Goal: Information Seeking & Learning: Learn about a topic

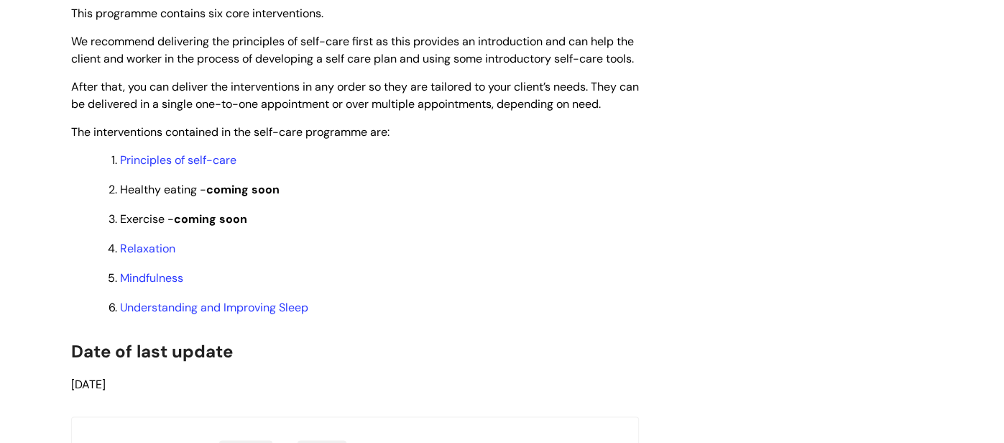
scroll to position [1206, 0]
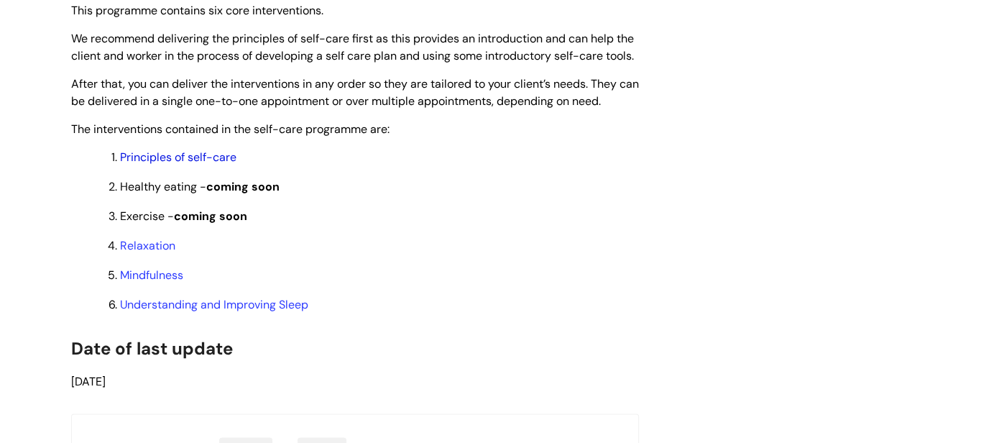
click at [229, 165] on link "Principles of self-care" at bounding box center [178, 157] width 116 height 15
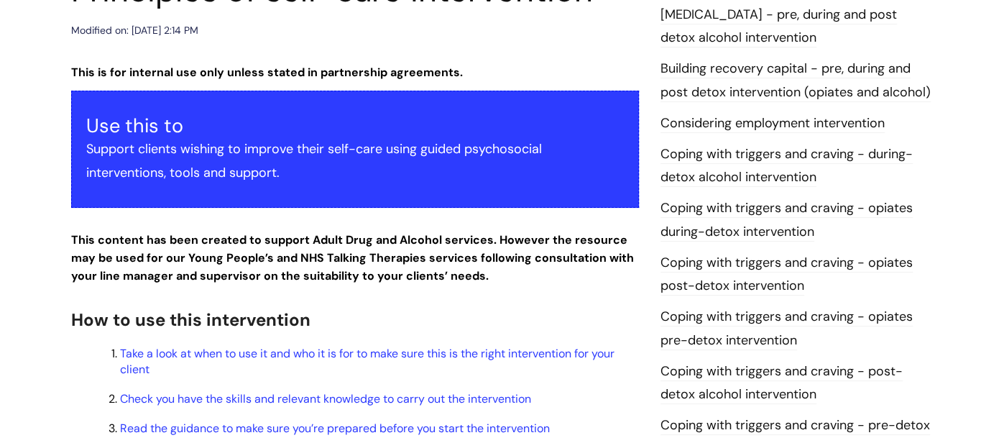
scroll to position [203, 0]
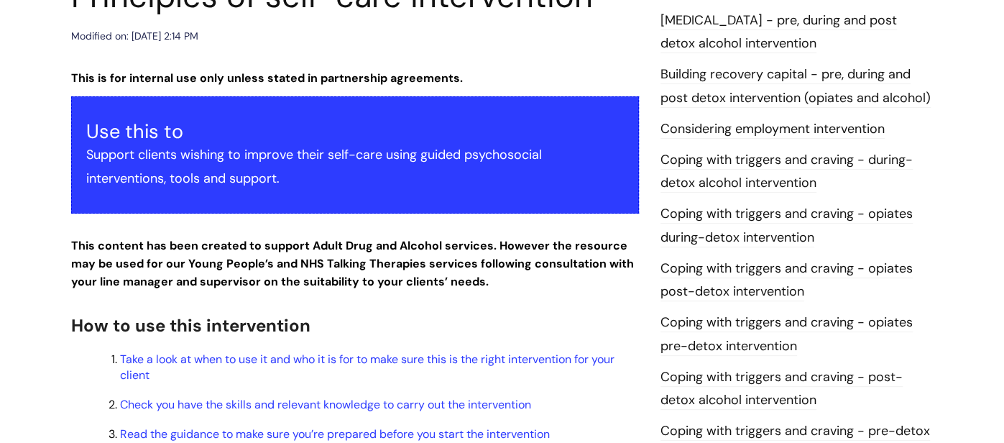
click at [682, 81] on link "Building recovery capital - pre, during and post detox intervention (opiates an…" at bounding box center [796, 86] width 270 height 42
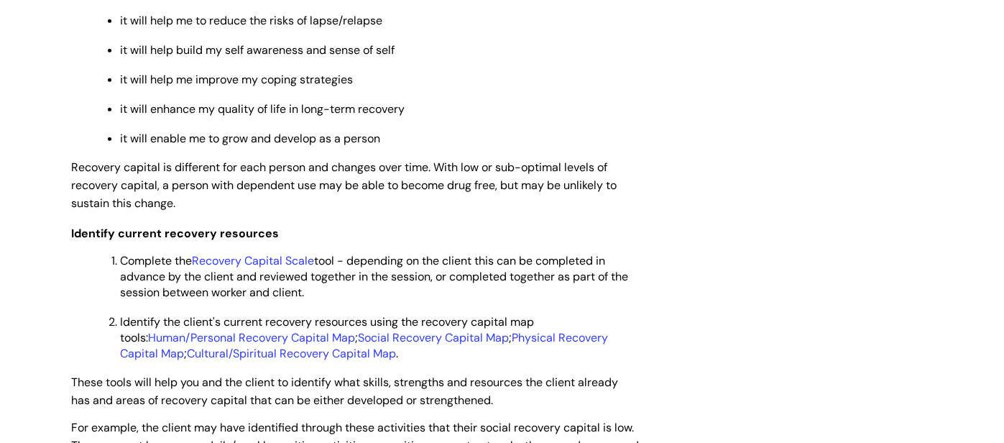
scroll to position [2424, 0]
click at [289, 267] on link "Recovery Capital Scale" at bounding box center [253, 259] width 122 height 15
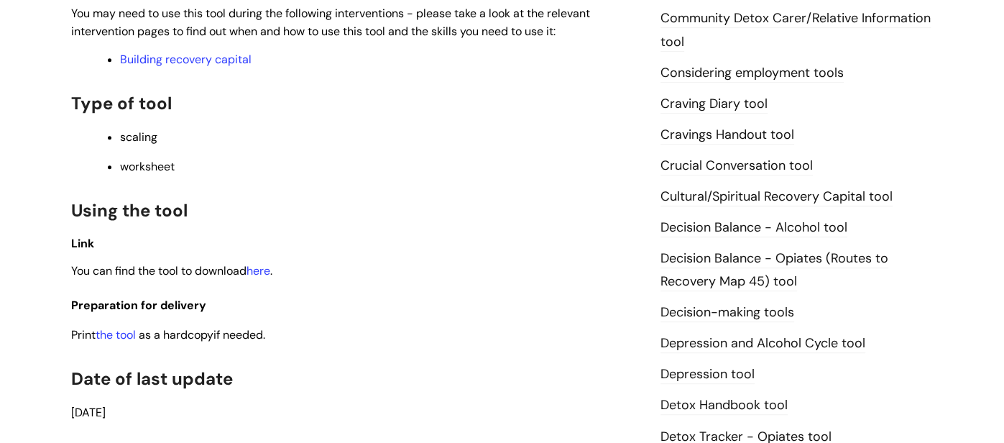
scroll to position [645, 0]
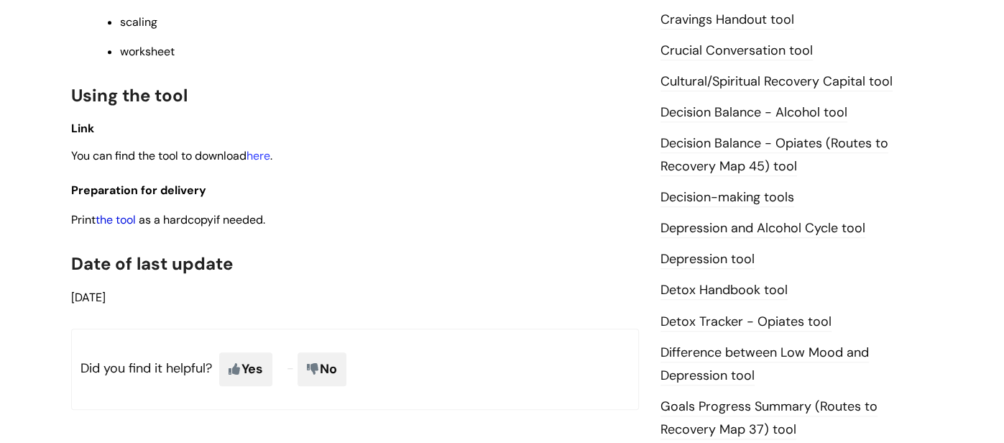
click at [136, 224] on link "the tool" at bounding box center [116, 219] width 40 height 15
